Goal: Task Accomplishment & Management: Manage account settings

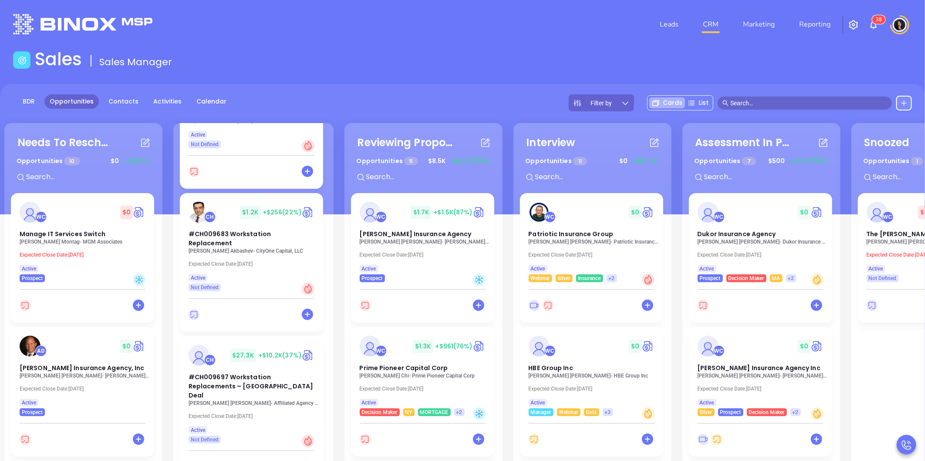
scroll to position [290, 0]
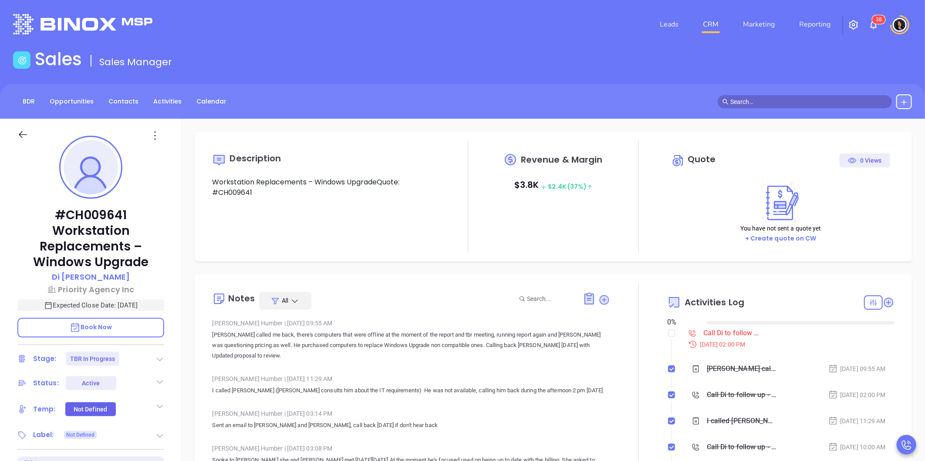
type input "10/11/2025"
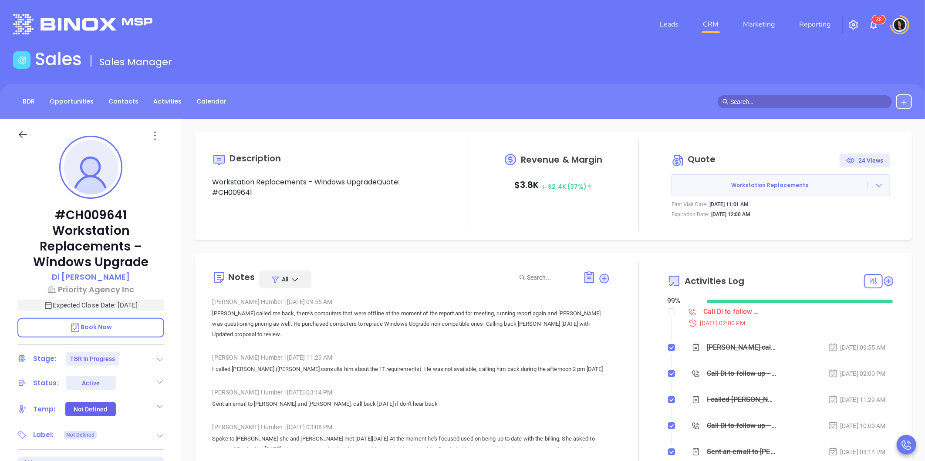
click at [712, 310] on div "Call Di to follow up - Di Cao" at bounding box center [732, 312] width 59 height 13
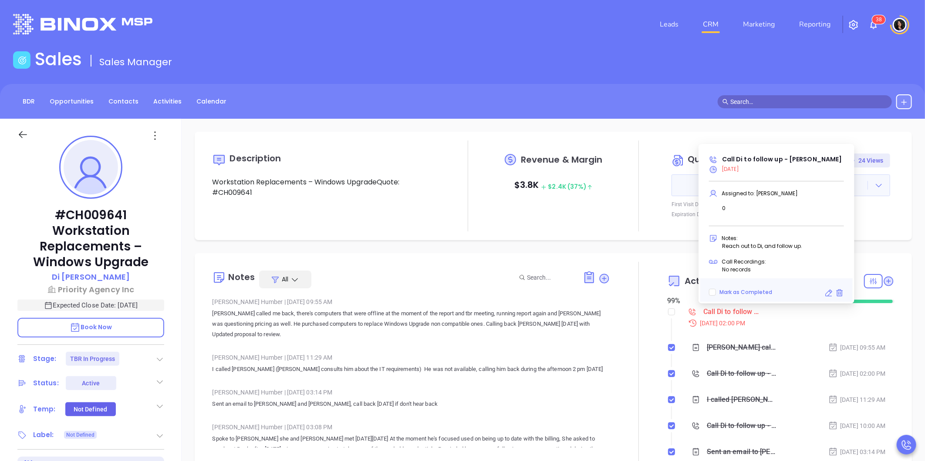
type input "Carla Humber"
click at [828, 295] on icon at bounding box center [828, 293] width 7 height 7
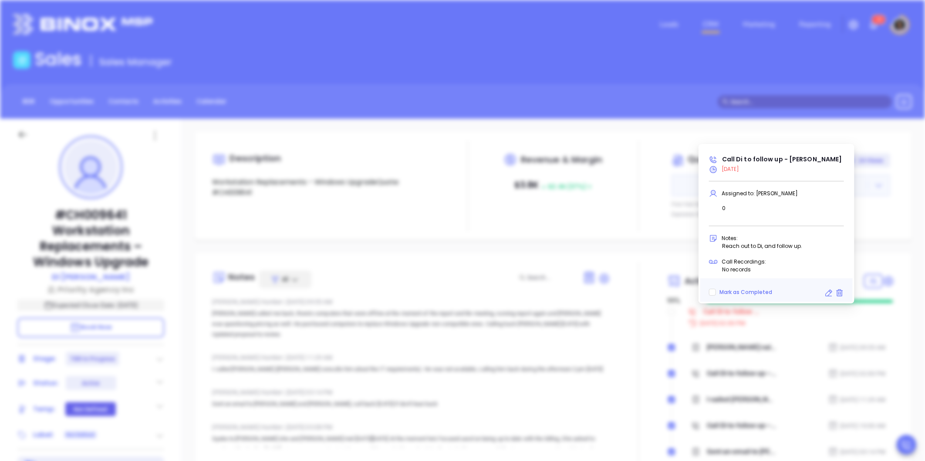
type input "10/09/2025"
type input "Call Di to follow up - Di Cao"
type input "Call"
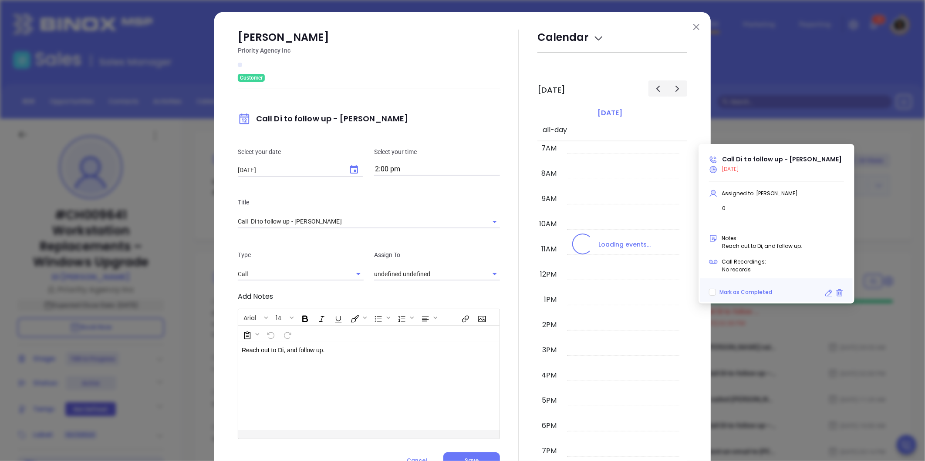
click at [349, 171] on icon "Choose date, selected date is Oct 9, 2025" at bounding box center [354, 170] width 10 height 10
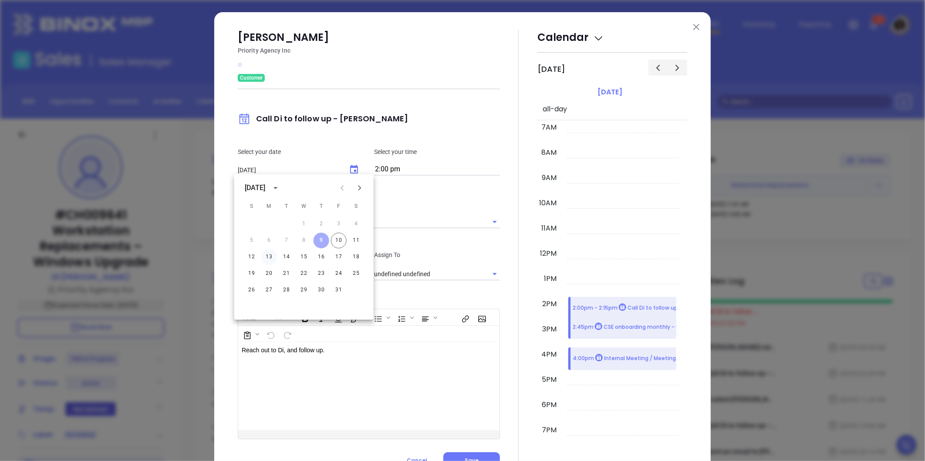
click at [271, 257] on button "13" at bounding box center [269, 257] width 16 height 16
type input "10/13/2025"
click at [406, 167] on input "2:00 pm" at bounding box center [437, 170] width 126 height 12
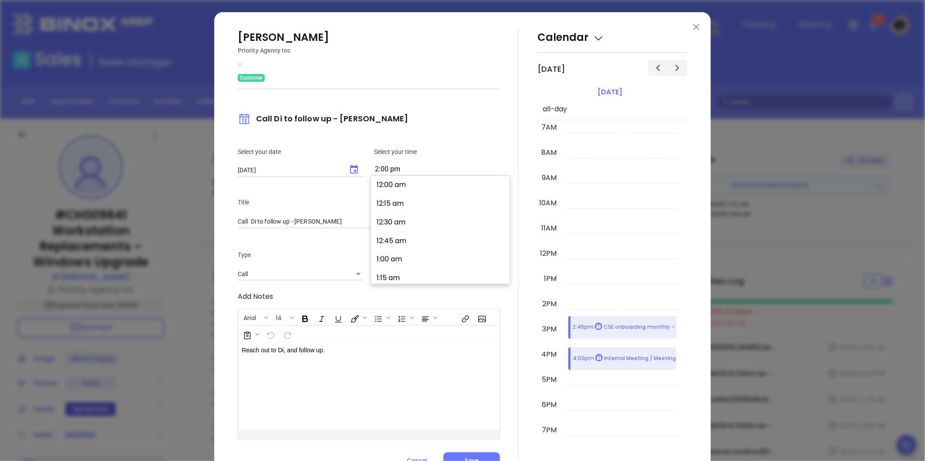
type input "Carla Humber"
click at [411, 215] on button "11:00 am" at bounding box center [441, 217] width 135 height 19
type input "11:00 am"
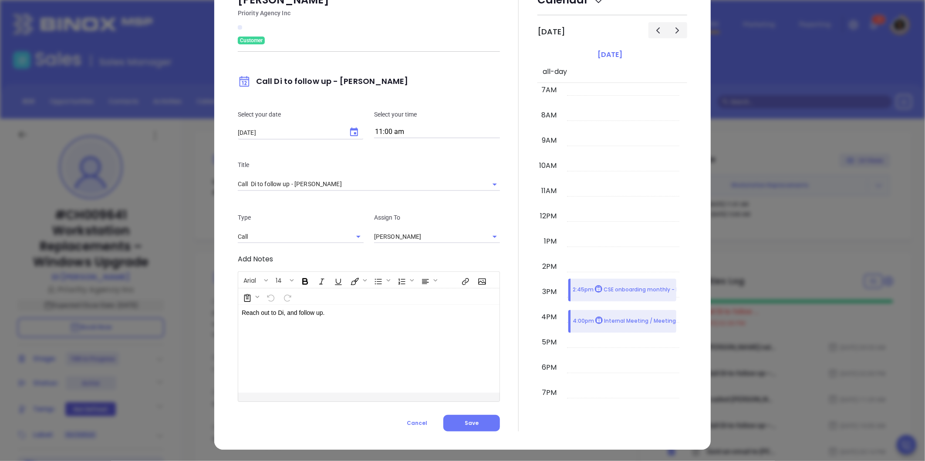
scroll to position [38, 0]
click at [477, 427] on button "Save" at bounding box center [471, 423] width 57 height 17
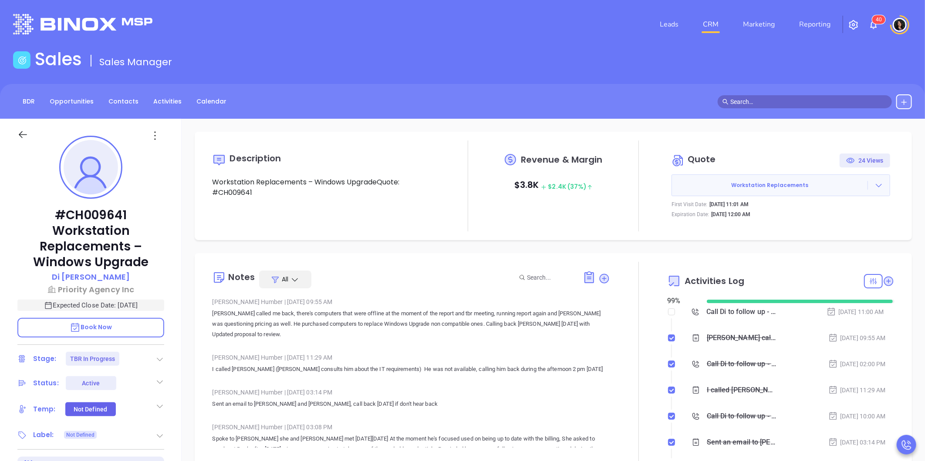
click at [713, 29] on link "CRM" at bounding box center [710, 24] width 23 height 17
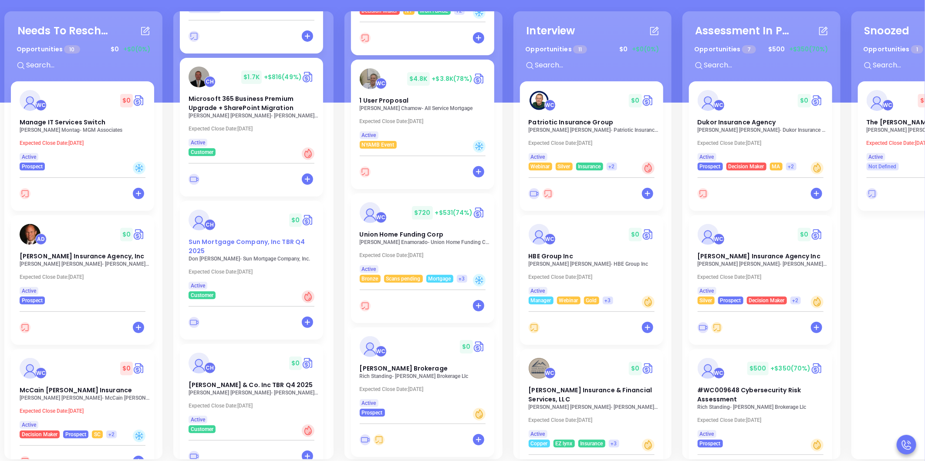
scroll to position [119, 0]
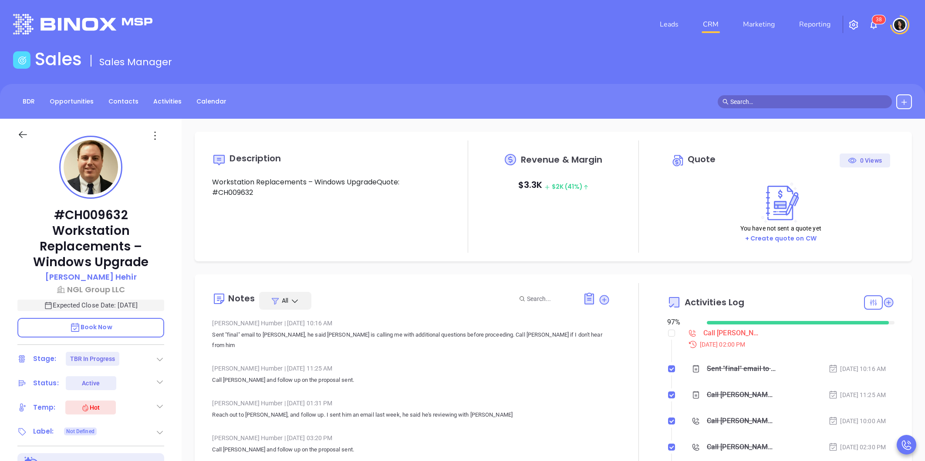
type input "[PERSON_NAME]"
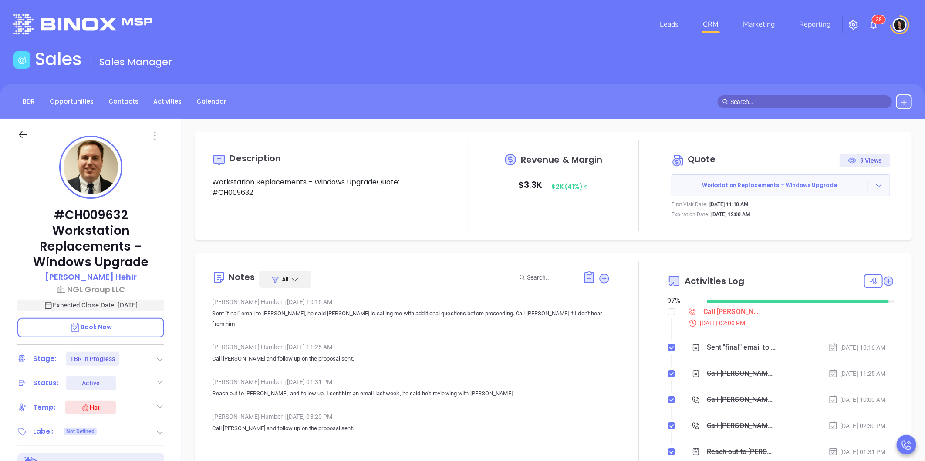
scroll to position [177, 0]
click at [707, 316] on div "Call Kenneth proposal review - Kenneth Hehir" at bounding box center [732, 312] width 59 height 13
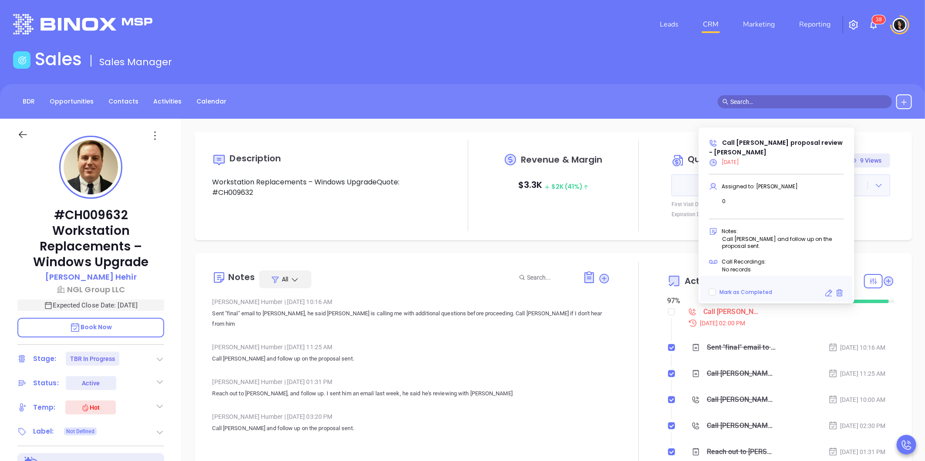
click at [824, 295] on icon at bounding box center [828, 293] width 9 height 9
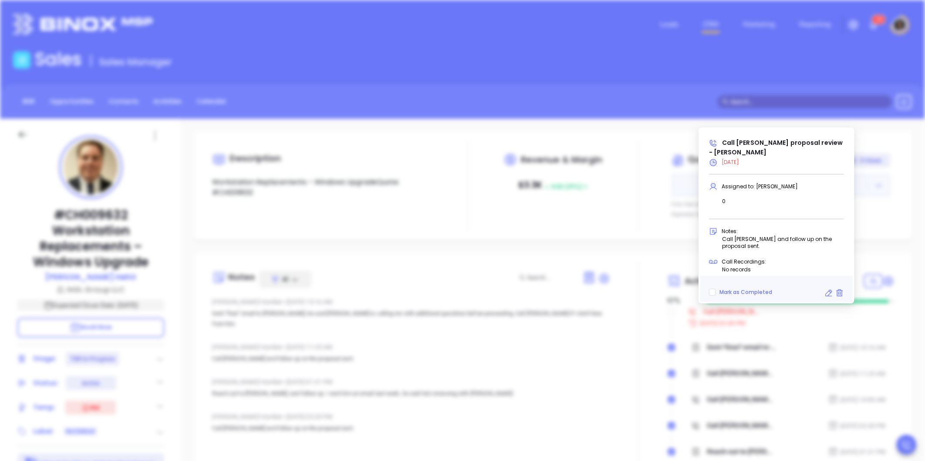
type input "10/09/2025"
type input "Call Kenneth proposal review - Kenneth Hehir"
type input "Call"
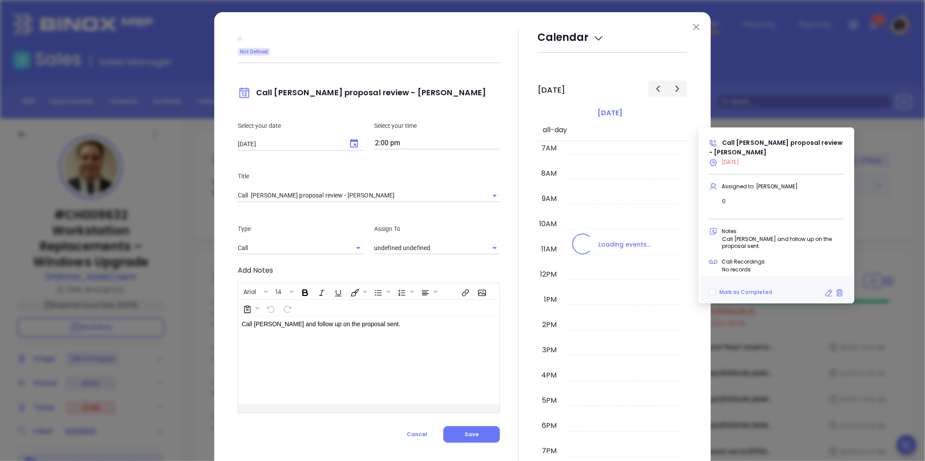
type input "Carla Humber"
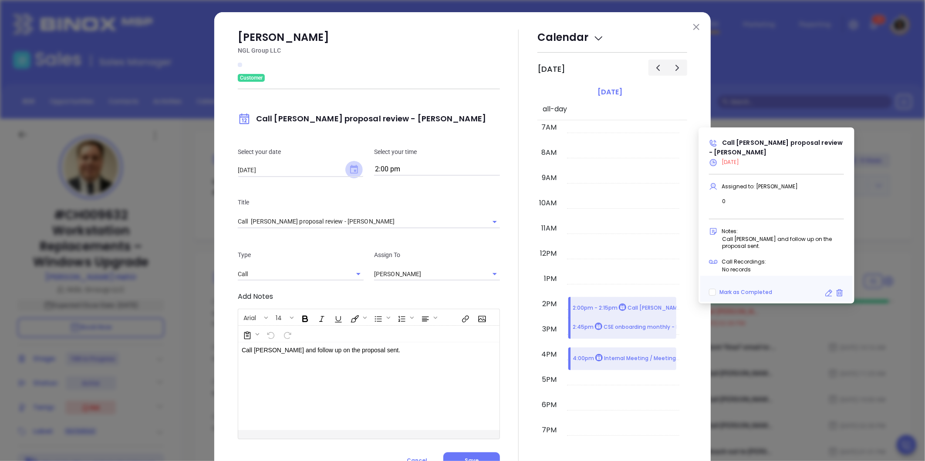
click at [351, 171] on icon "Choose date, selected date is Oct 9, 2025" at bounding box center [354, 169] width 8 height 9
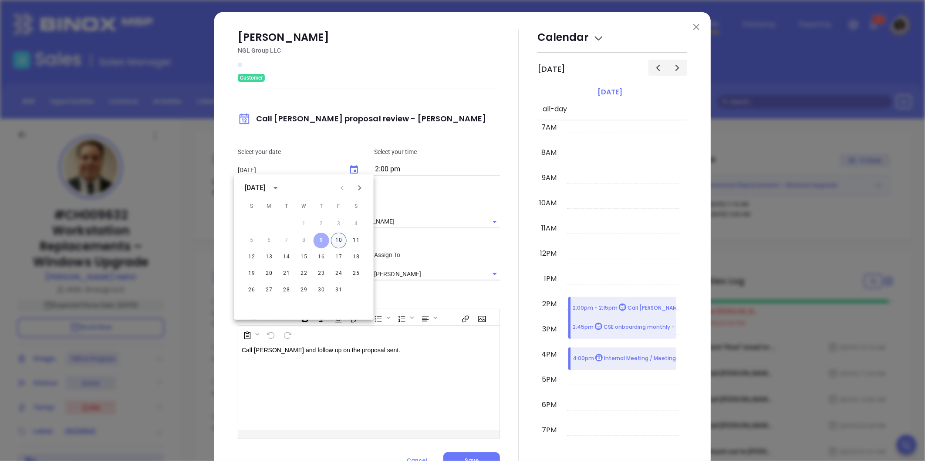
click at [337, 243] on button "10" at bounding box center [339, 241] width 16 height 16
type input "10/10/2025"
click at [501, 305] on div at bounding box center [518, 250] width 37 height 440
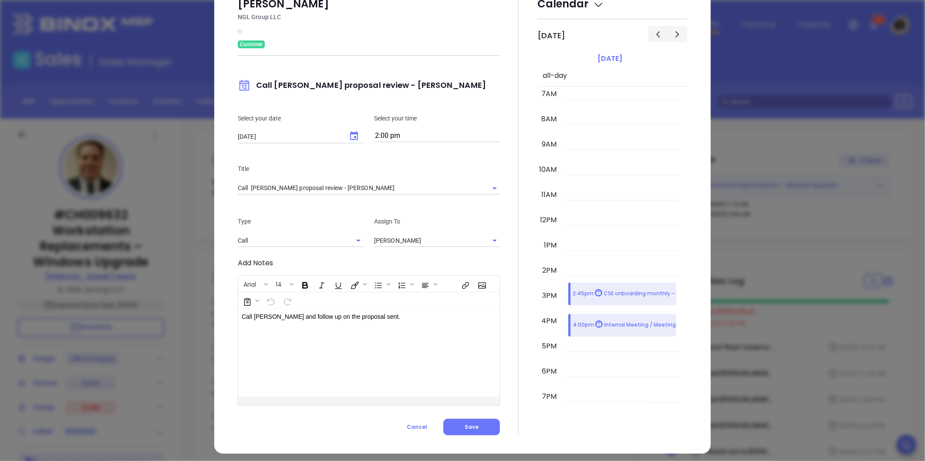
scroll to position [38, 0]
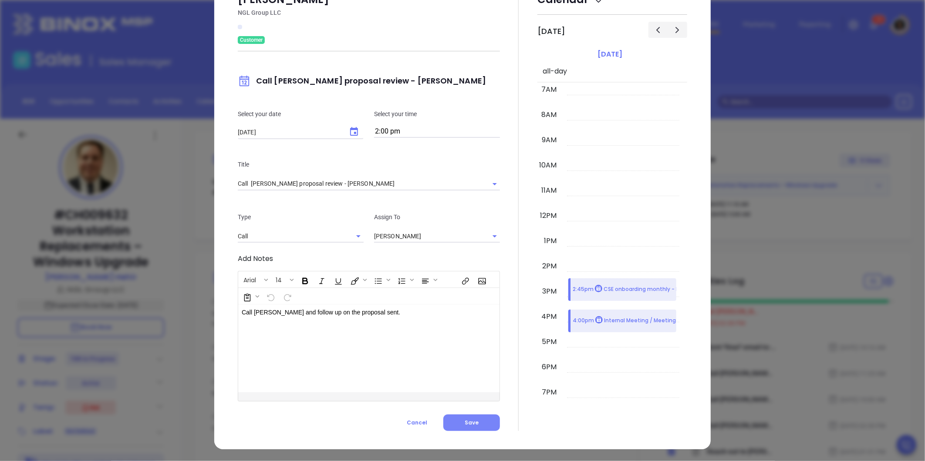
click at [464, 423] on span "Save" at bounding box center [471, 422] width 14 height 7
